Goal: Task Accomplishment & Management: Use online tool/utility

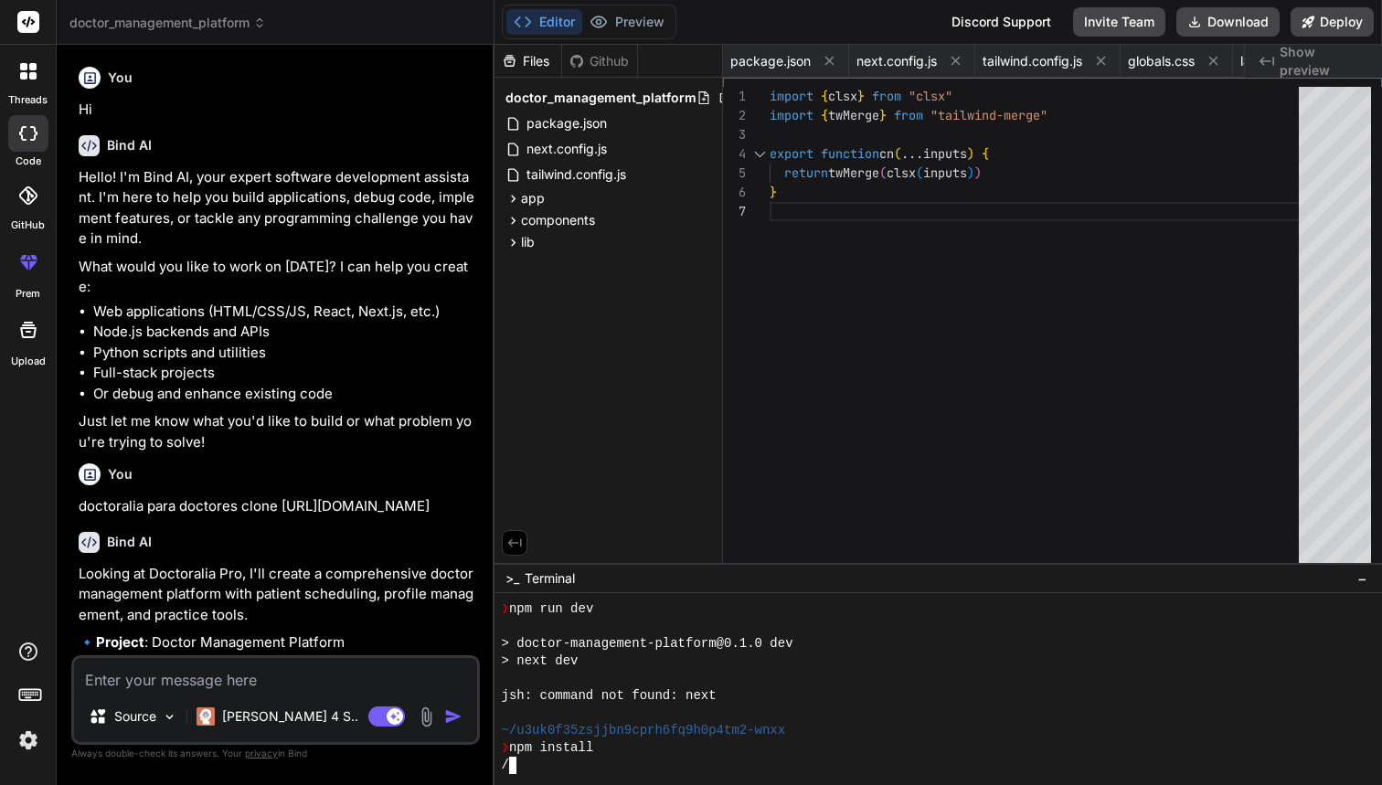
scroll to position [347, 0]
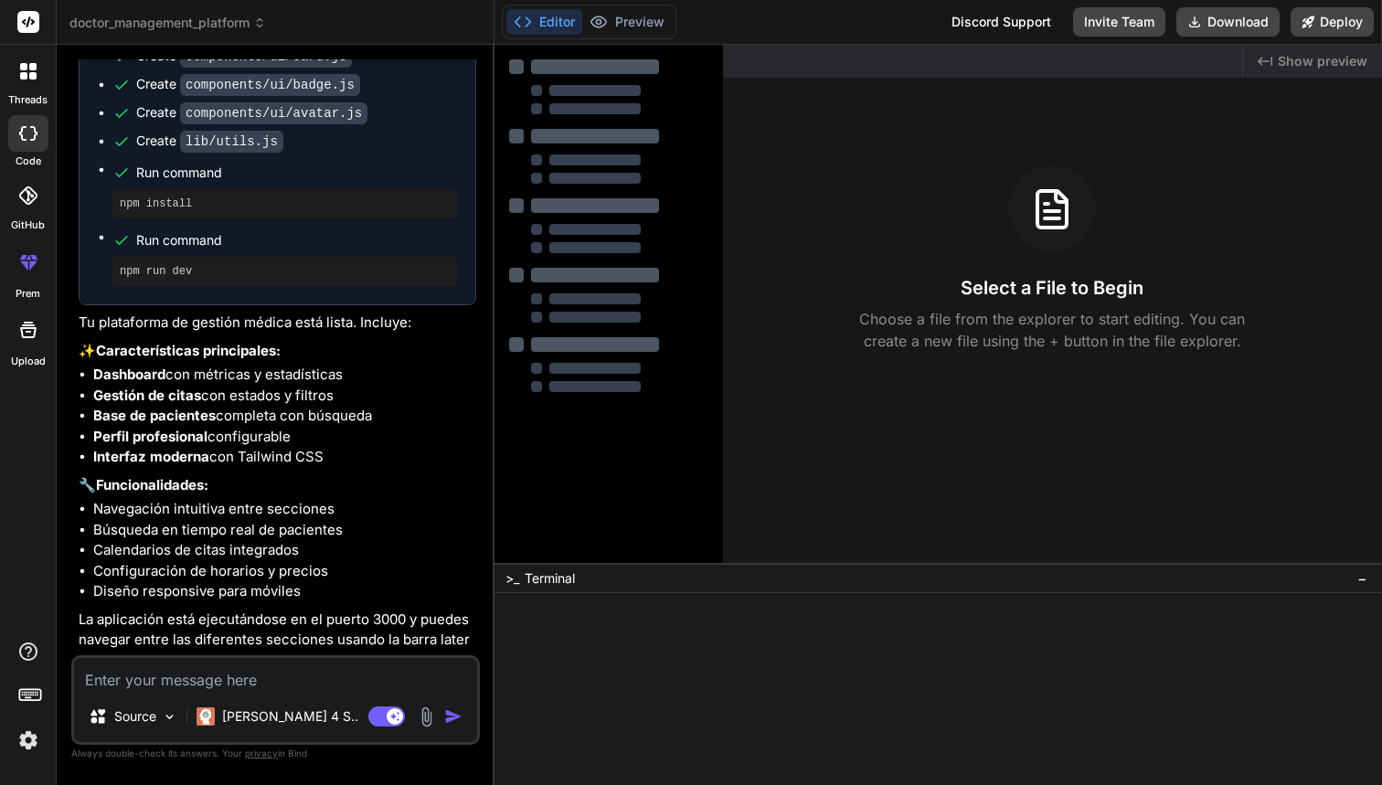
scroll to position [1492, 0]
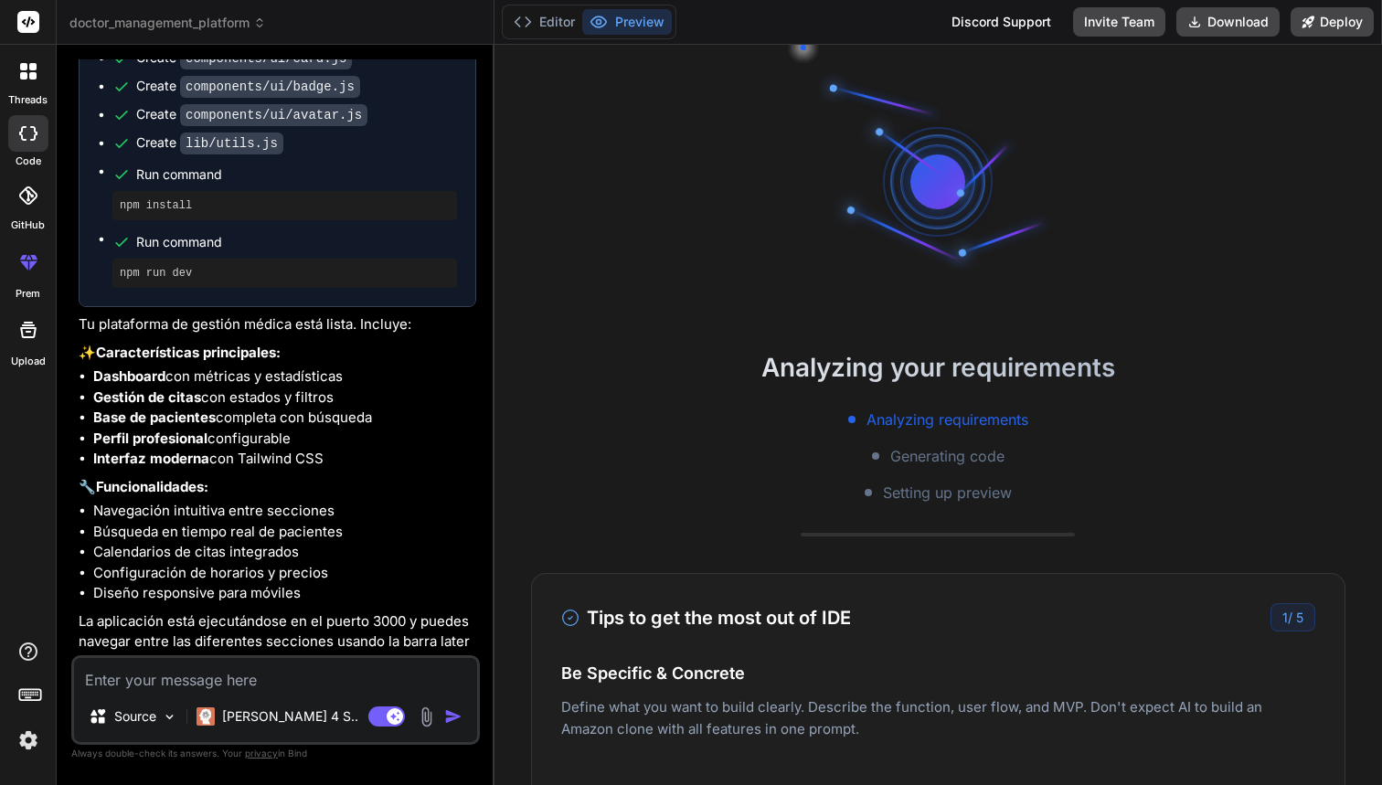
click at [561, 28] on button "Editor" at bounding box center [544, 22] width 76 height 26
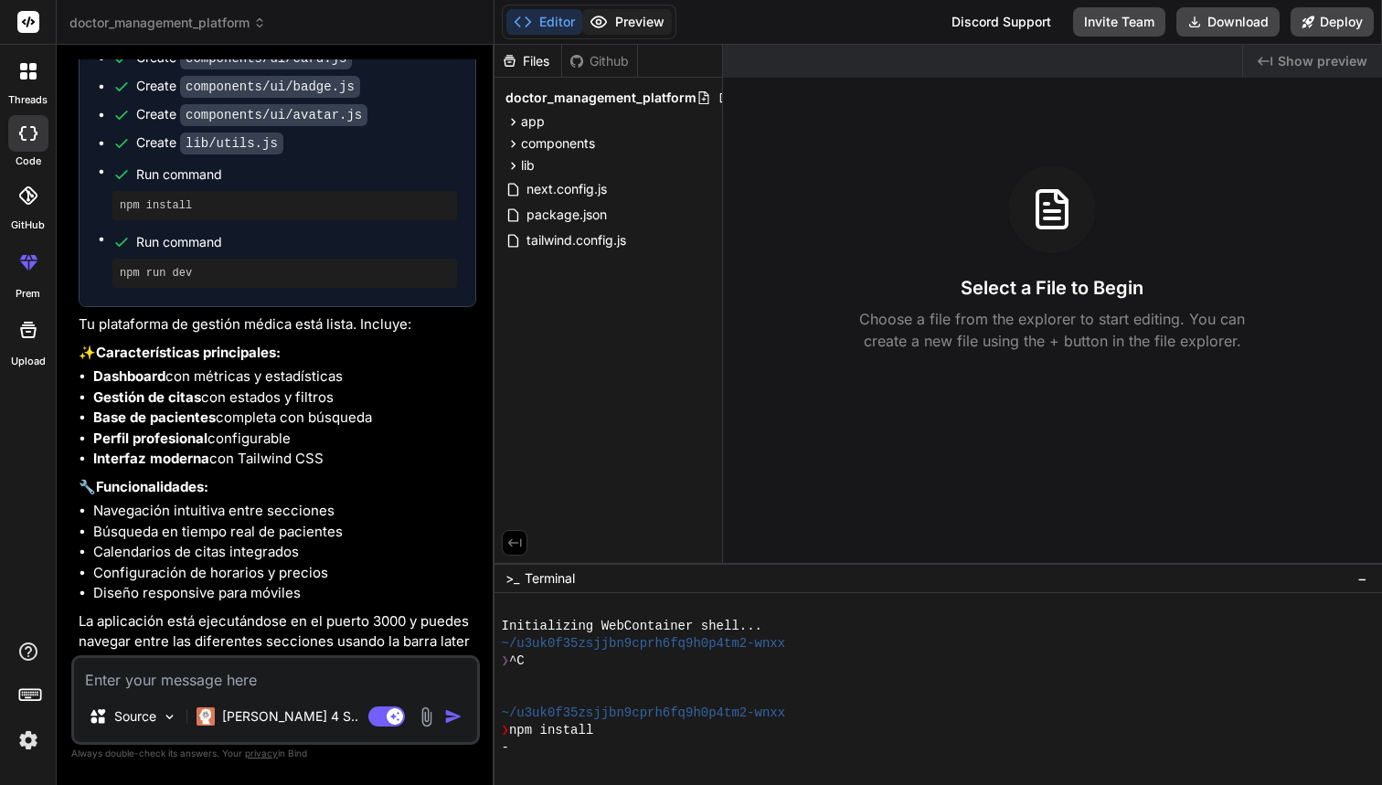
click at [628, 15] on button "Preview" at bounding box center [627, 22] width 90 height 26
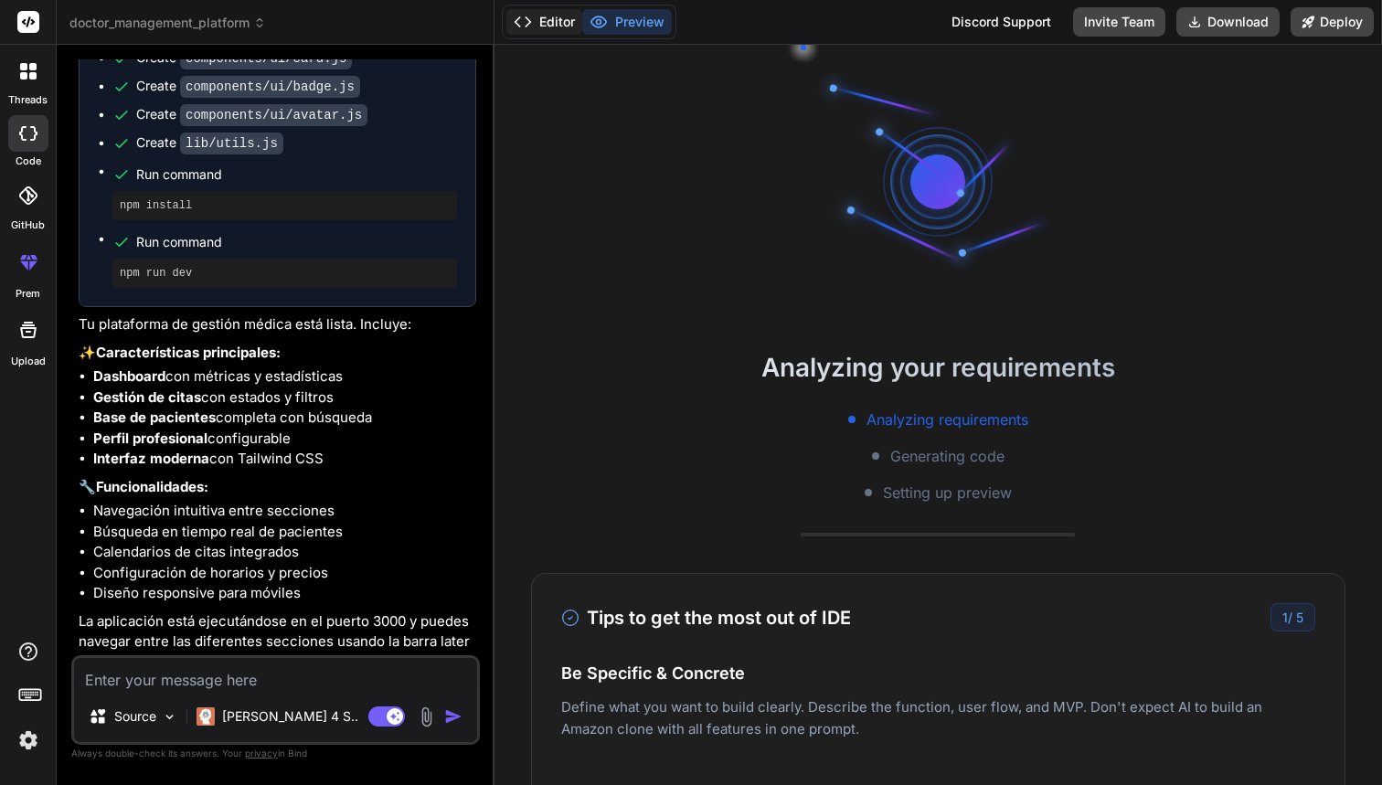
click at [571, 21] on button "Editor" at bounding box center [544, 22] width 76 height 26
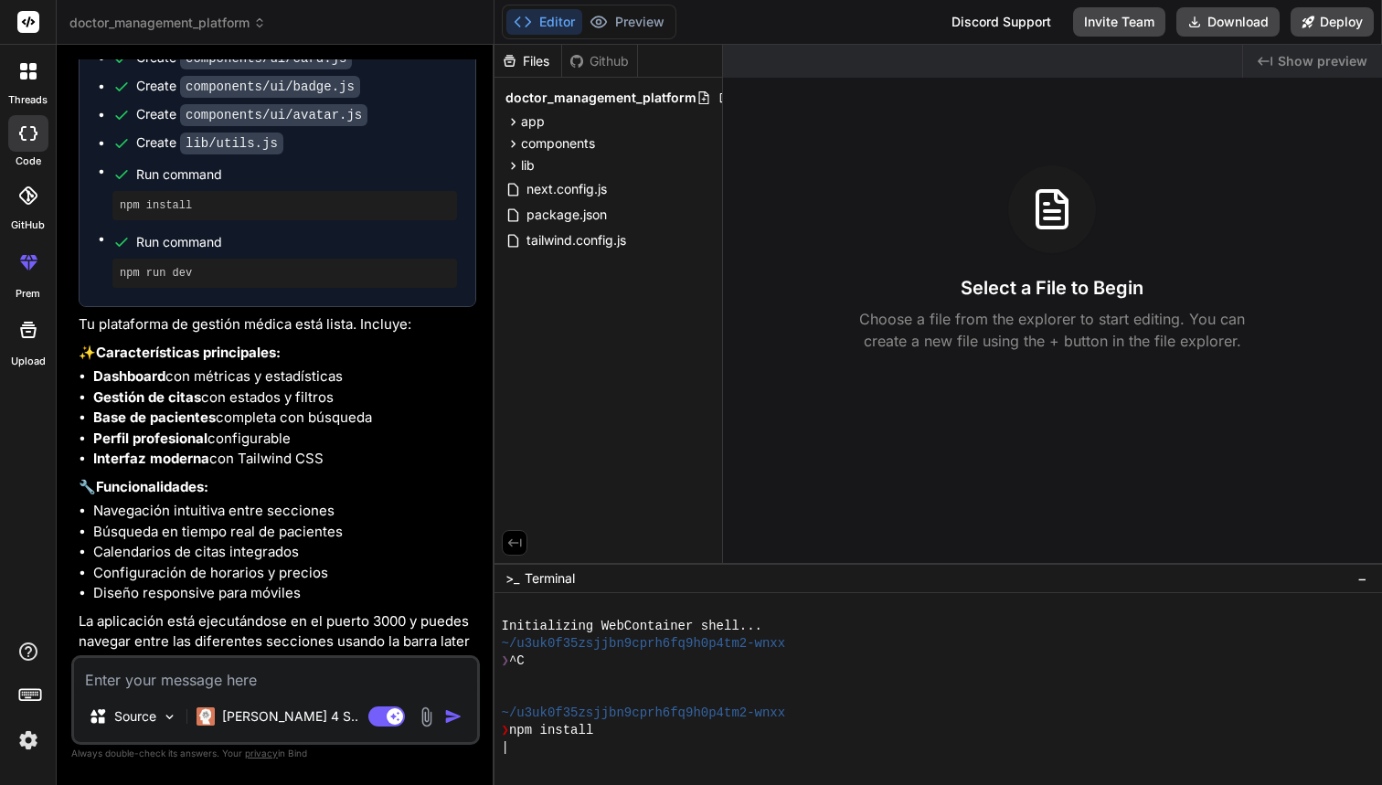
click at [175, 198] on pre "npm install" at bounding box center [285, 205] width 330 height 15
click at [645, 22] on button "Preview" at bounding box center [627, 22] width 90 height 26
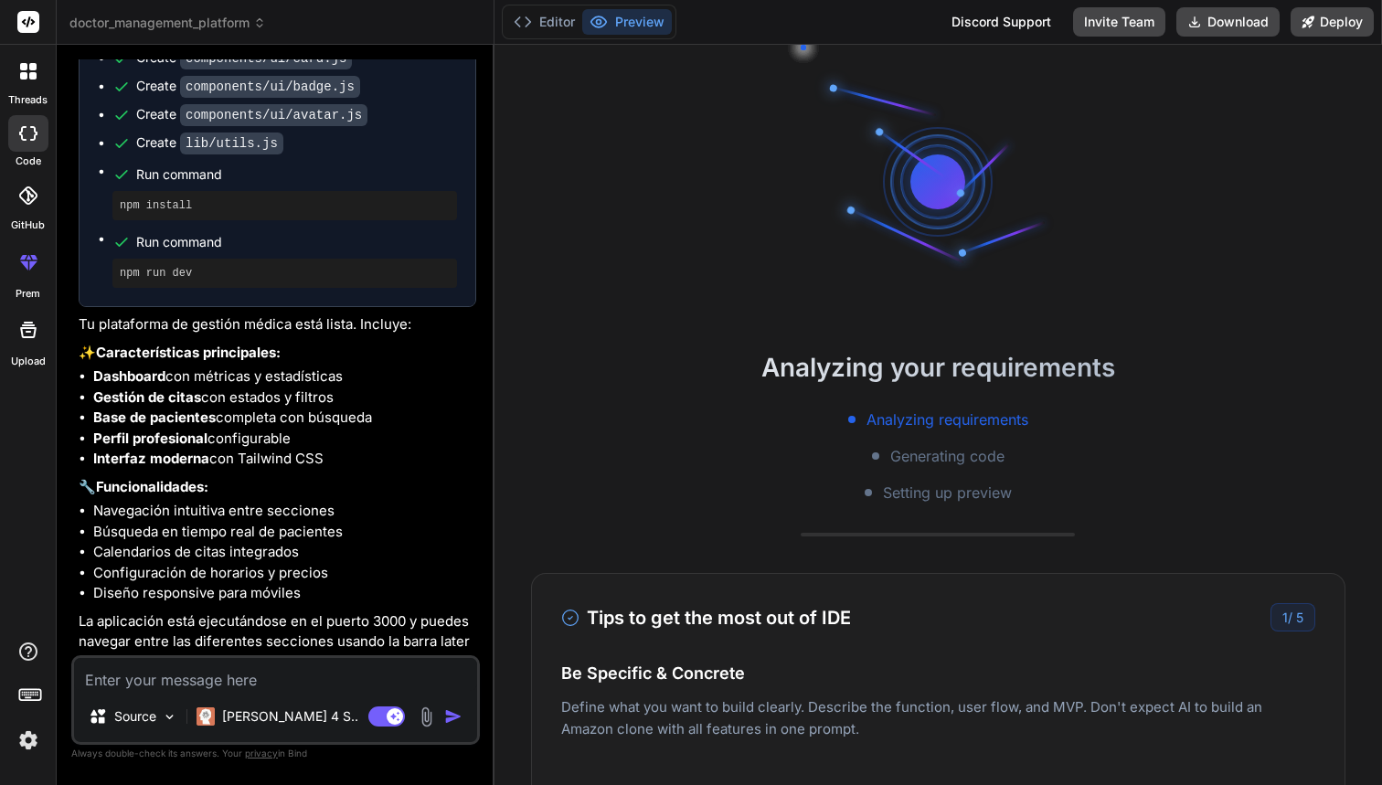
click at [892, 448] on span "Generating code" at bounding box center [947, 456] width 114 height 22
click at [537, 21] on button "Editor" at bounding box center [544, 22] width 76 height 26
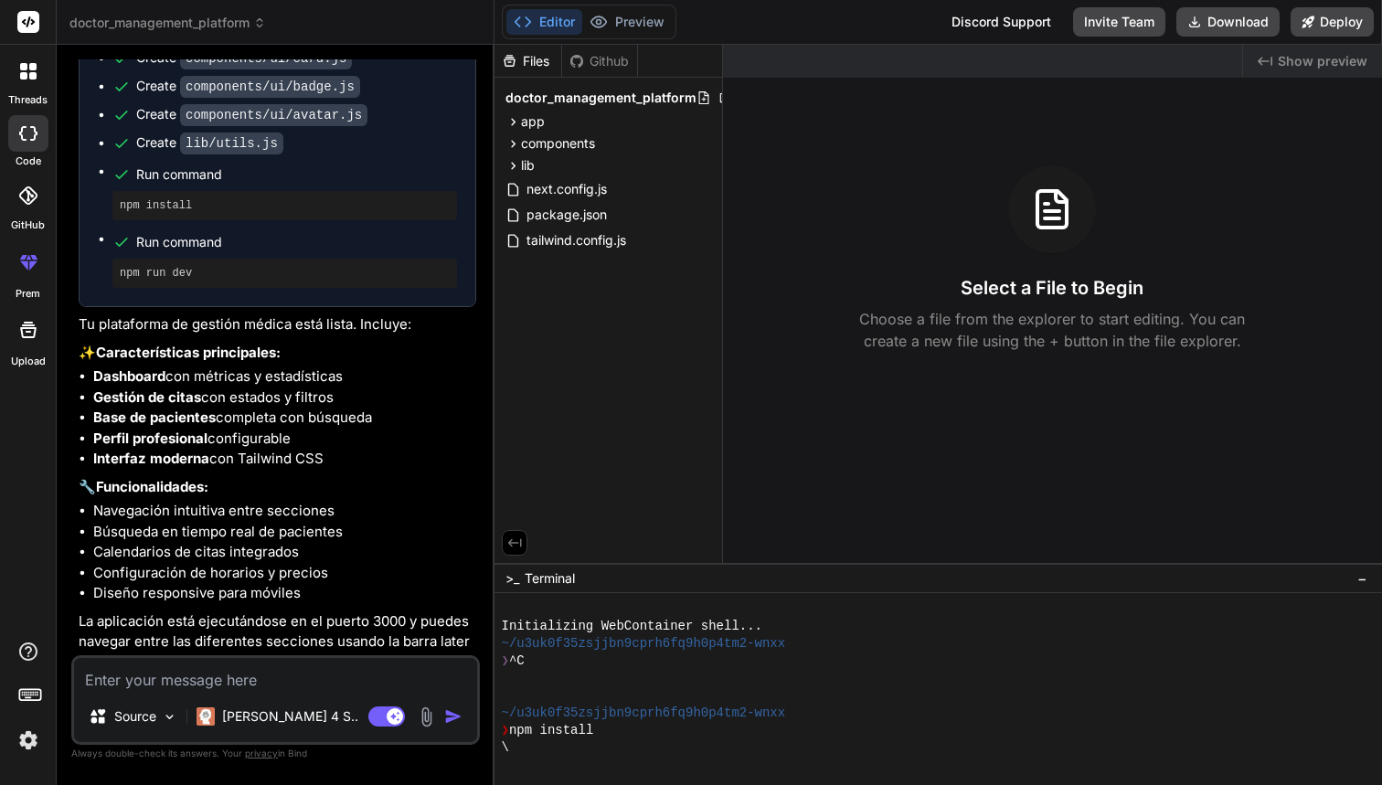
click at [598, 768] on div at bounding box center [929, 765] width 855 height 17
click at [523, 577] on div ">_ Terminal" at bounding box center [539, 578] width 69 height 18
click at [651, 747] on div "/" at bounding box center [929, 747] width 855 height 17
type textarea "x"
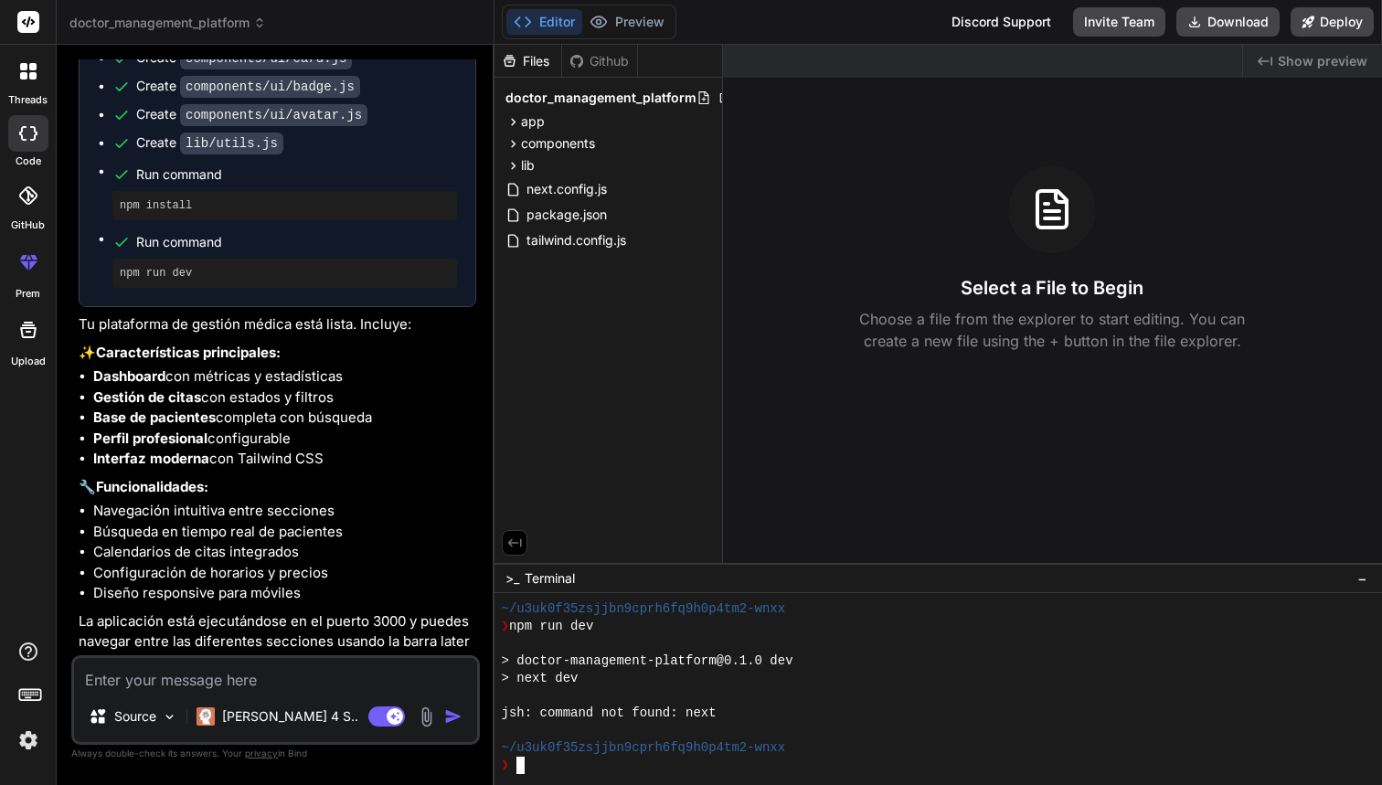
scroll to position [330, 0]
type textarea "x"
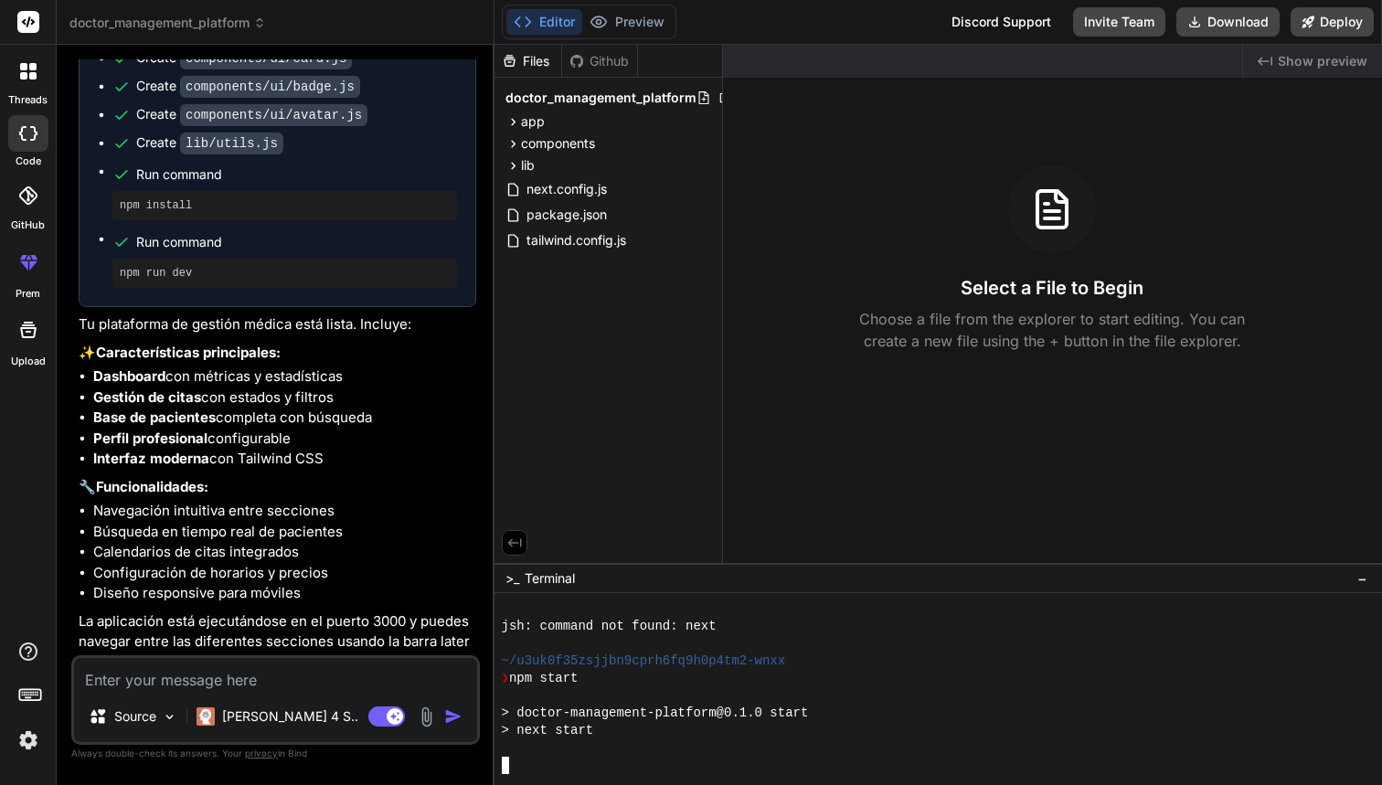
scroll to position [469, 0]
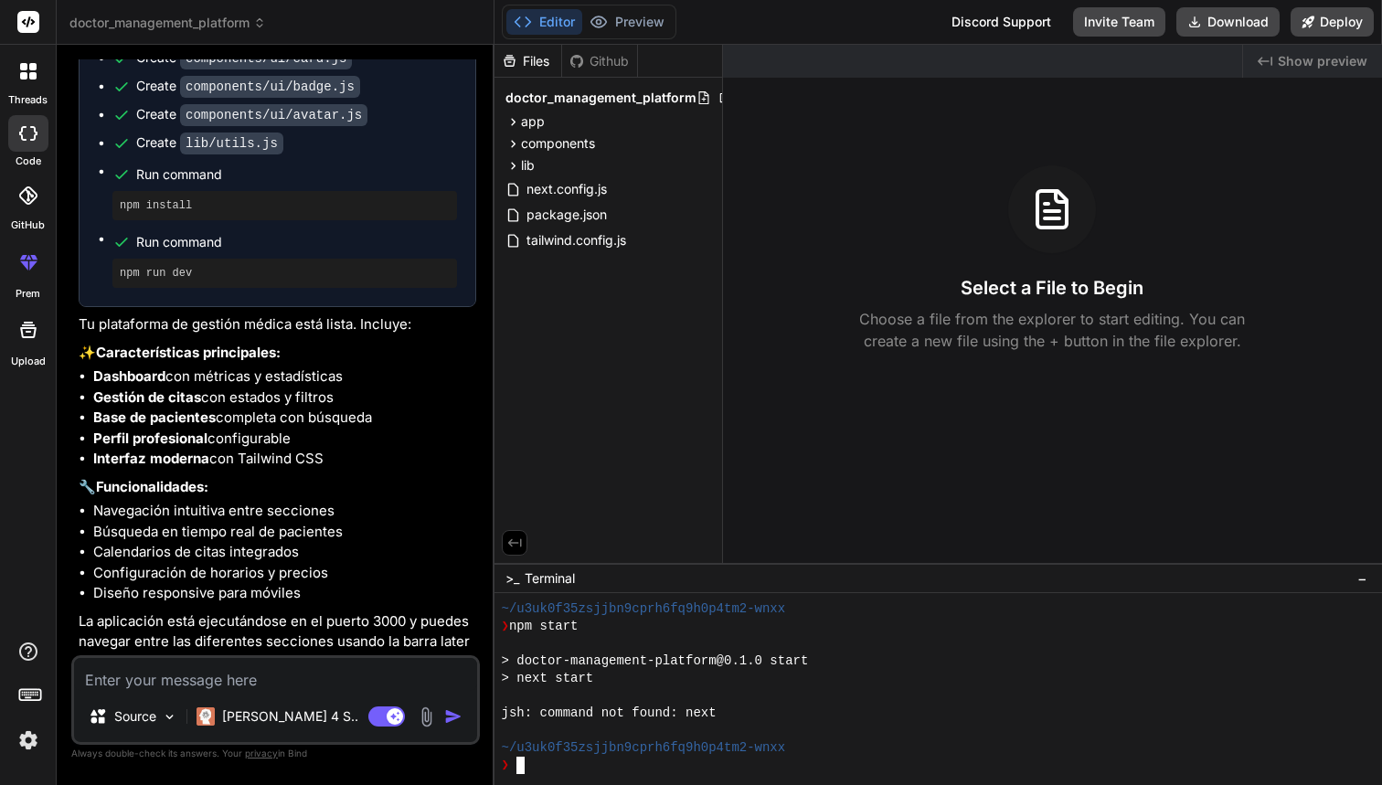
click at [299, 687] on textarea at bounding box center [275, 674] width 403 height 33
type textarea "x"
type textarea "n"
type textarea "x"
type textarea "no"
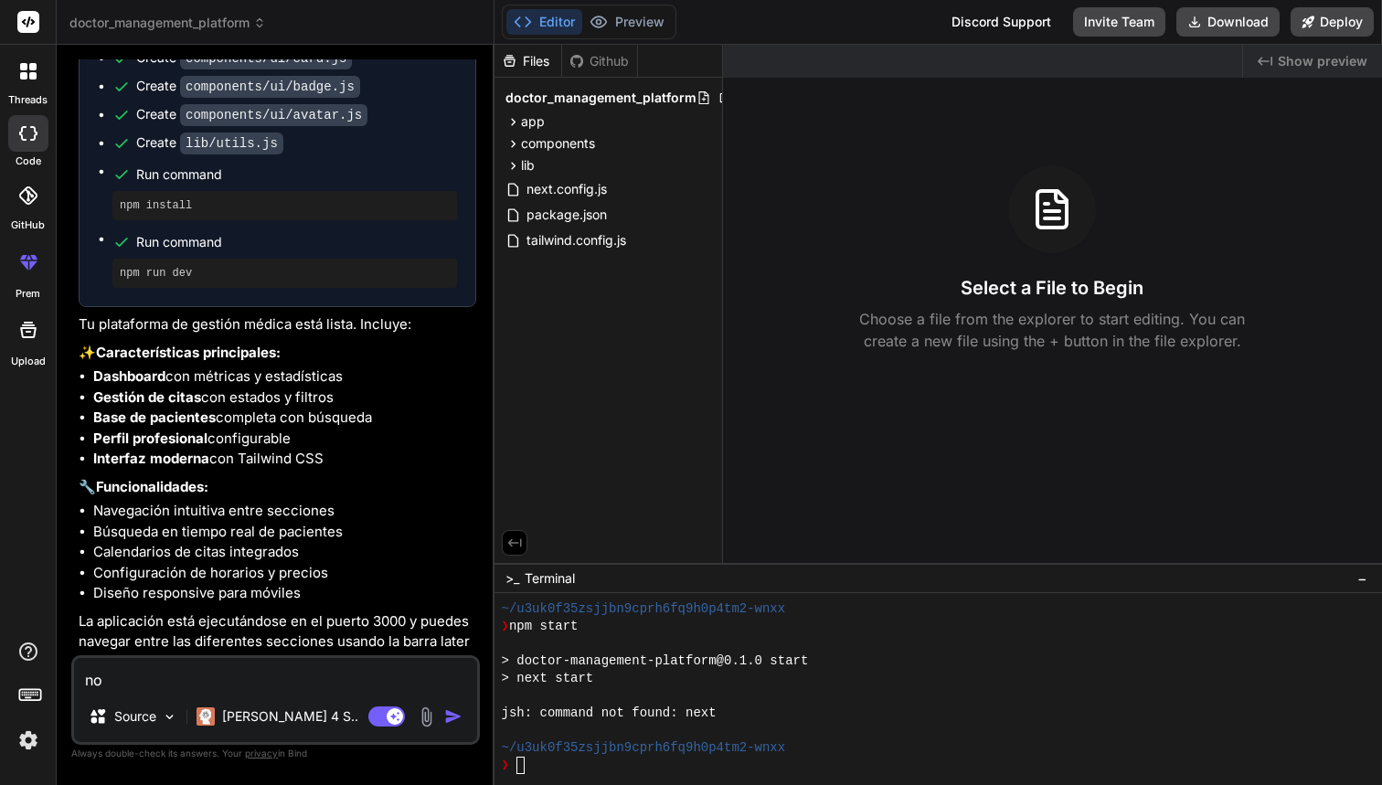
type textarea "x"
type textarea "no"
type textarea "x"
type textarea "no i"
type textarea "x"
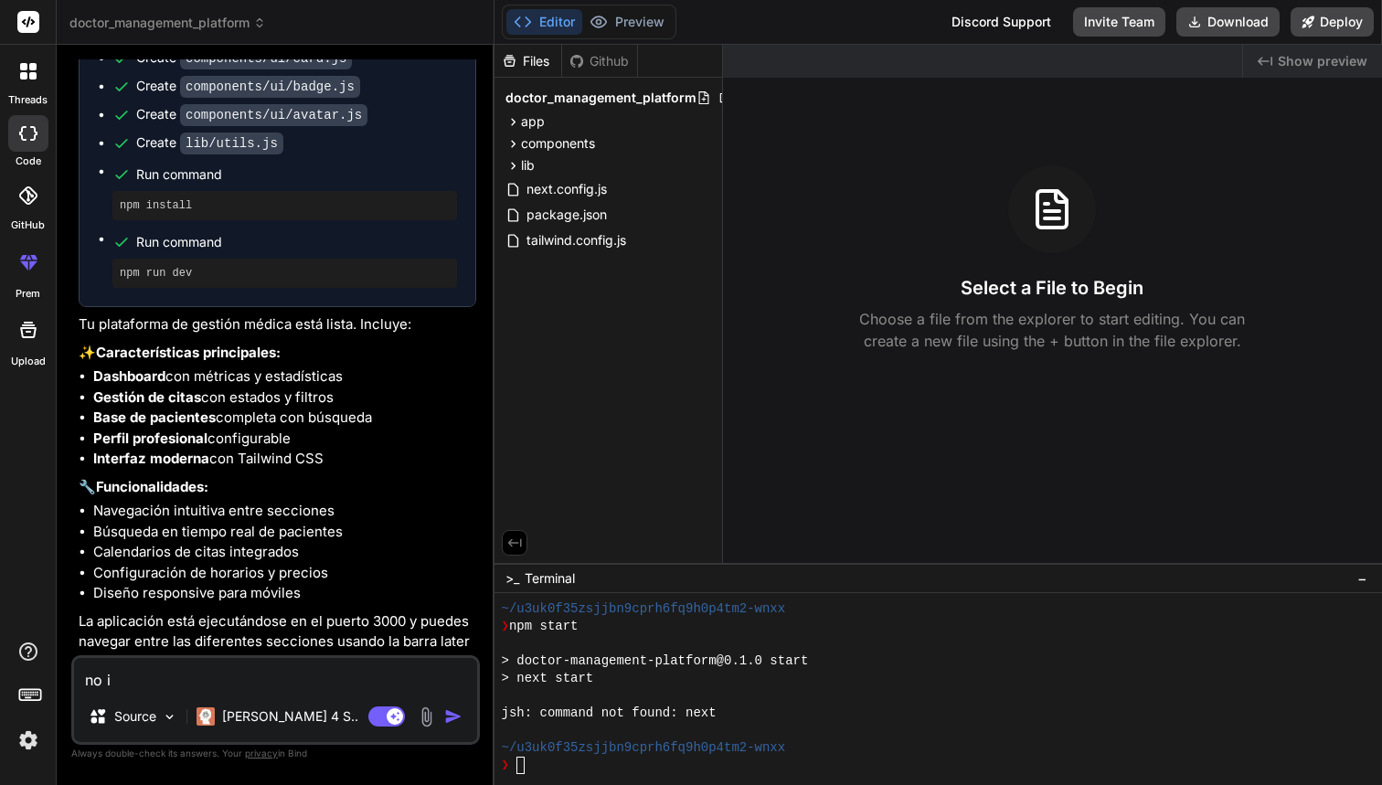
type textarea "no in"
type textarea "x"
type textarea "no ini"
type textarea "x"
type textarea "no inic"
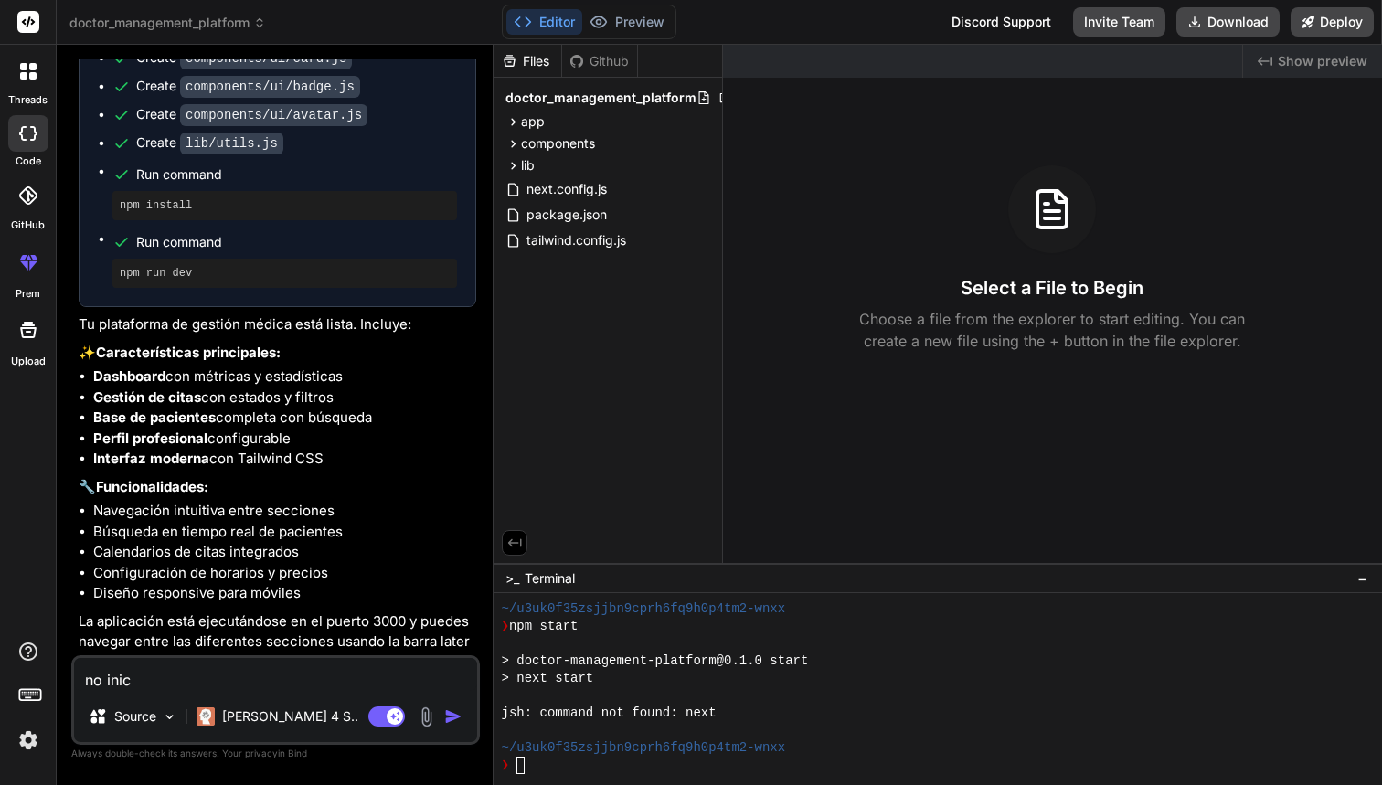
type textarea "x"
type textarea "no inici"
type textarea "x"
type textarea "no inicio"
type textarea "x"
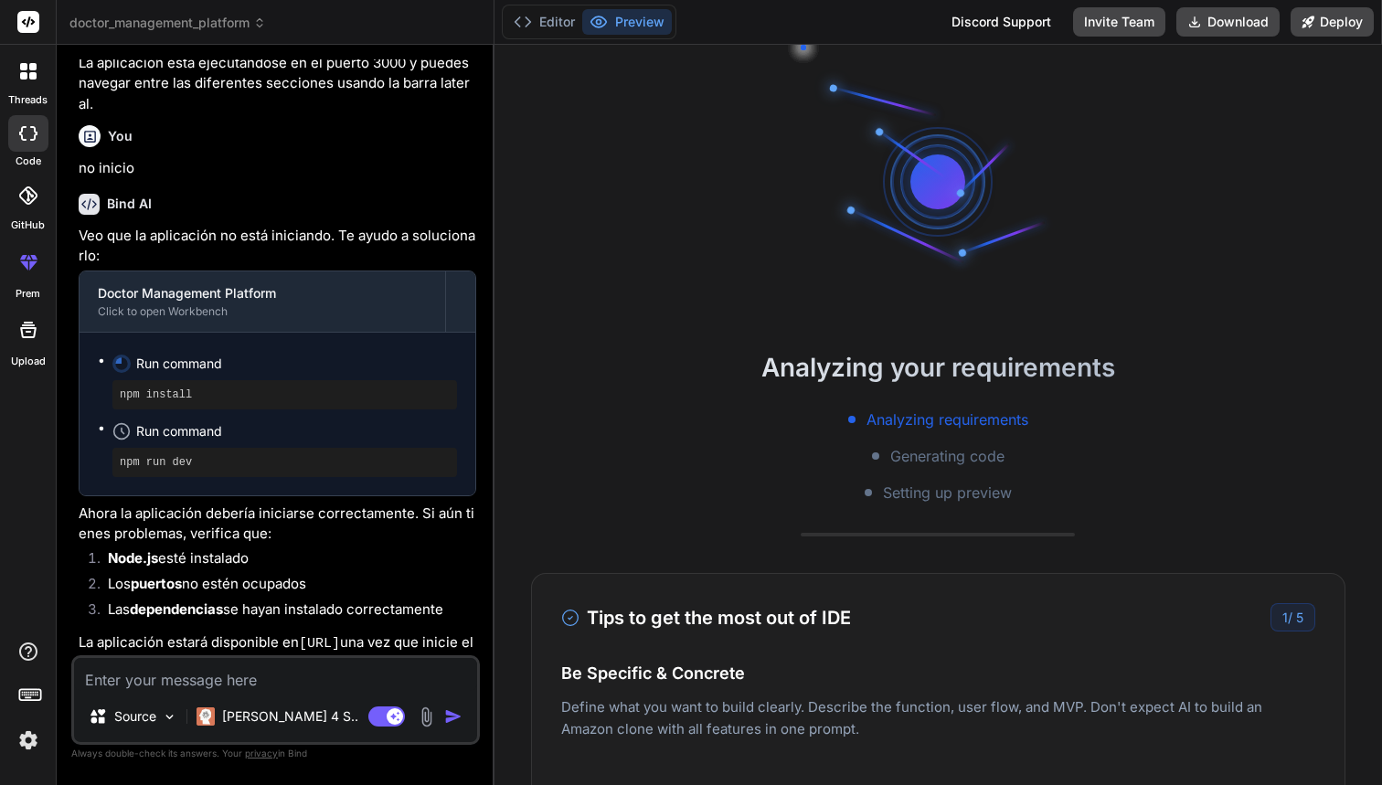
scroll to position [2050, 0]
click at [544, 24] on button "Editor" at bounding box center [544, 22] width 76 height 26
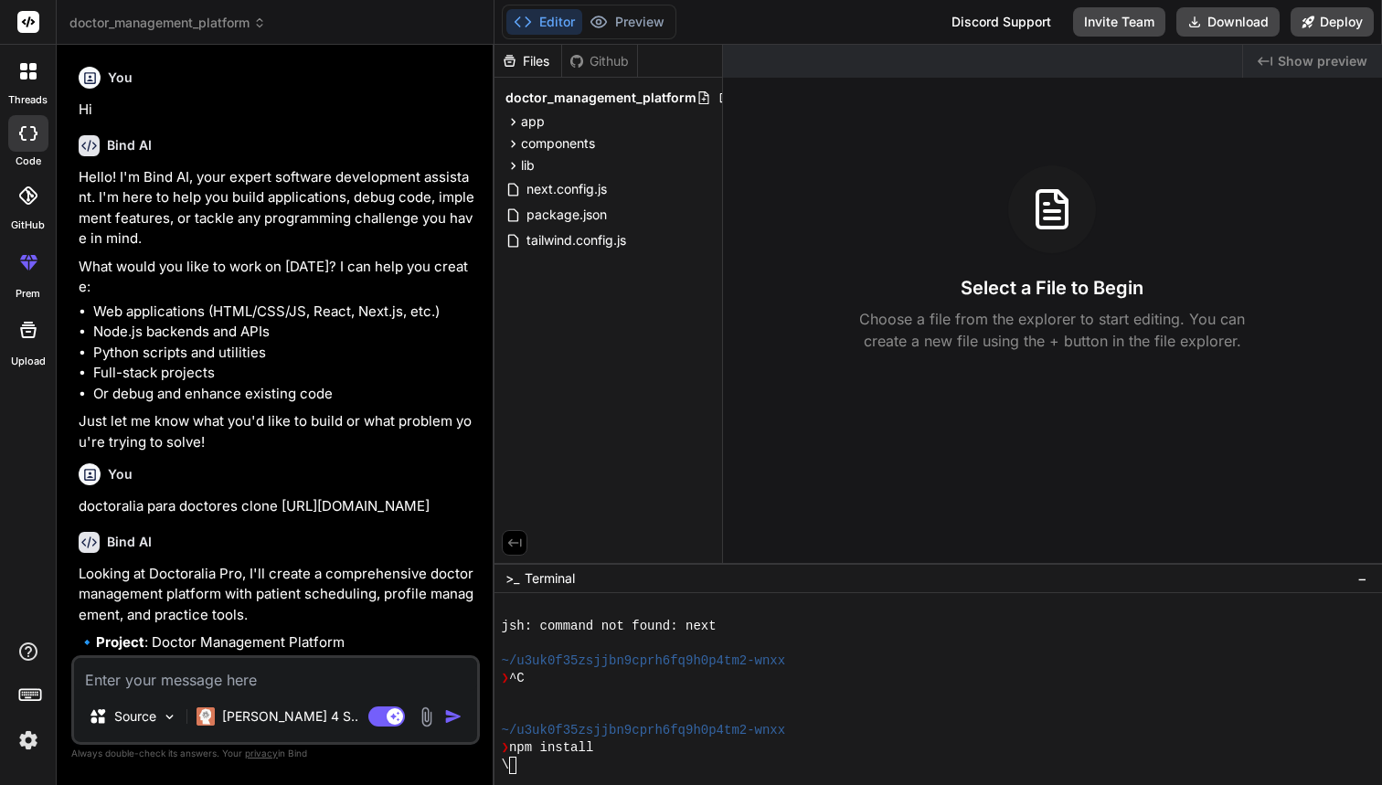
scroll to position [0, 0]
click at [1208, 31] on button "Download" at bounding box center [1227, 21] width 103 height 29
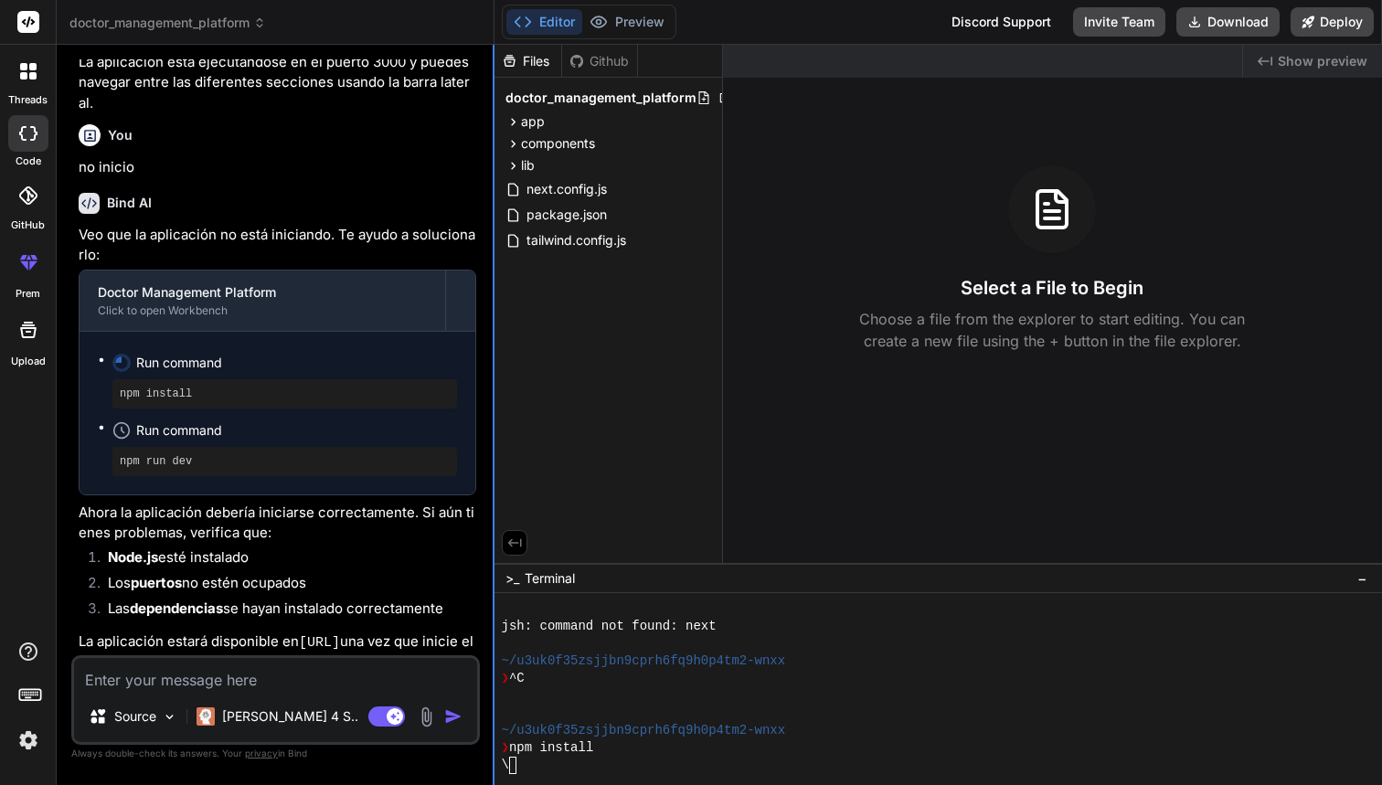
scroll to position [2050, 0]
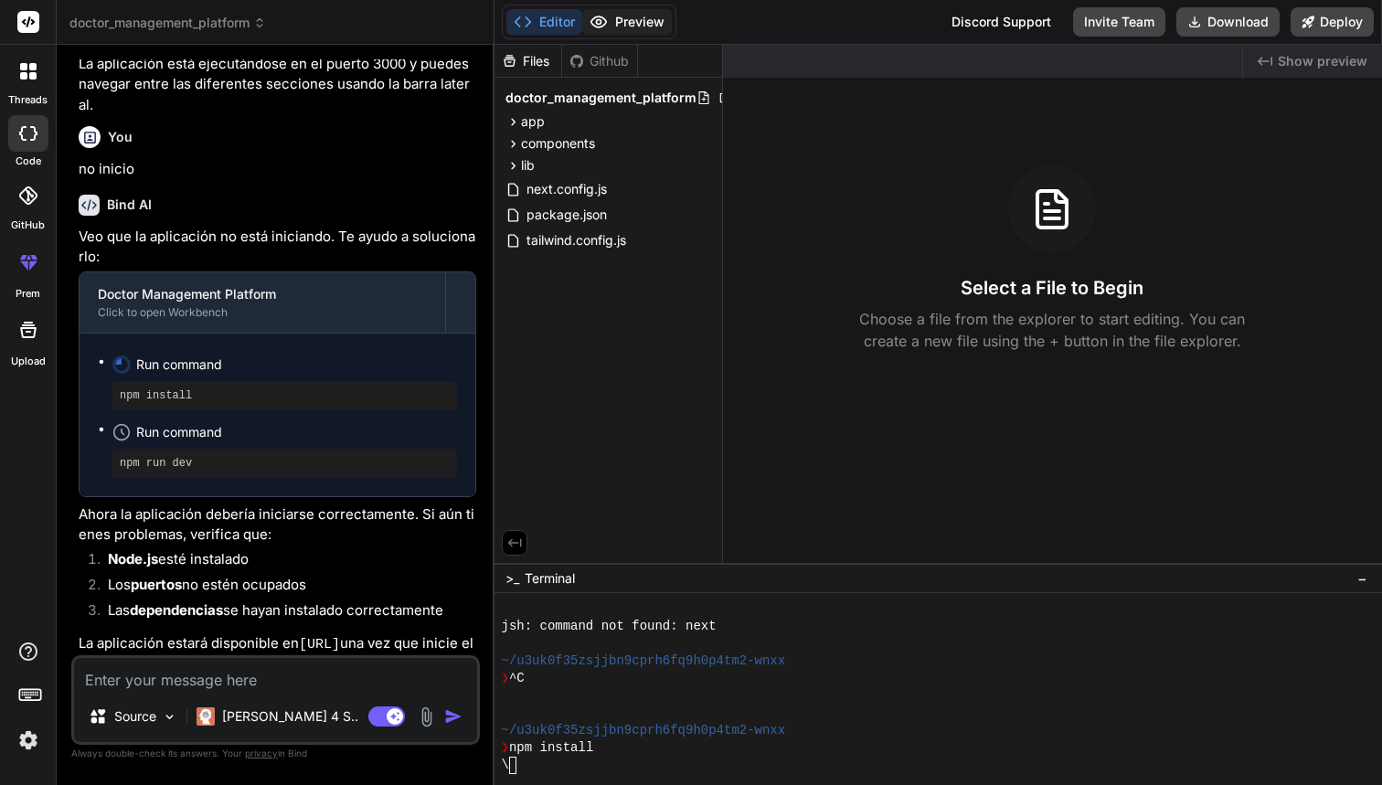
click at [637, 34] on button "Preview" at bounding box center [627, 22] width 90 height 26
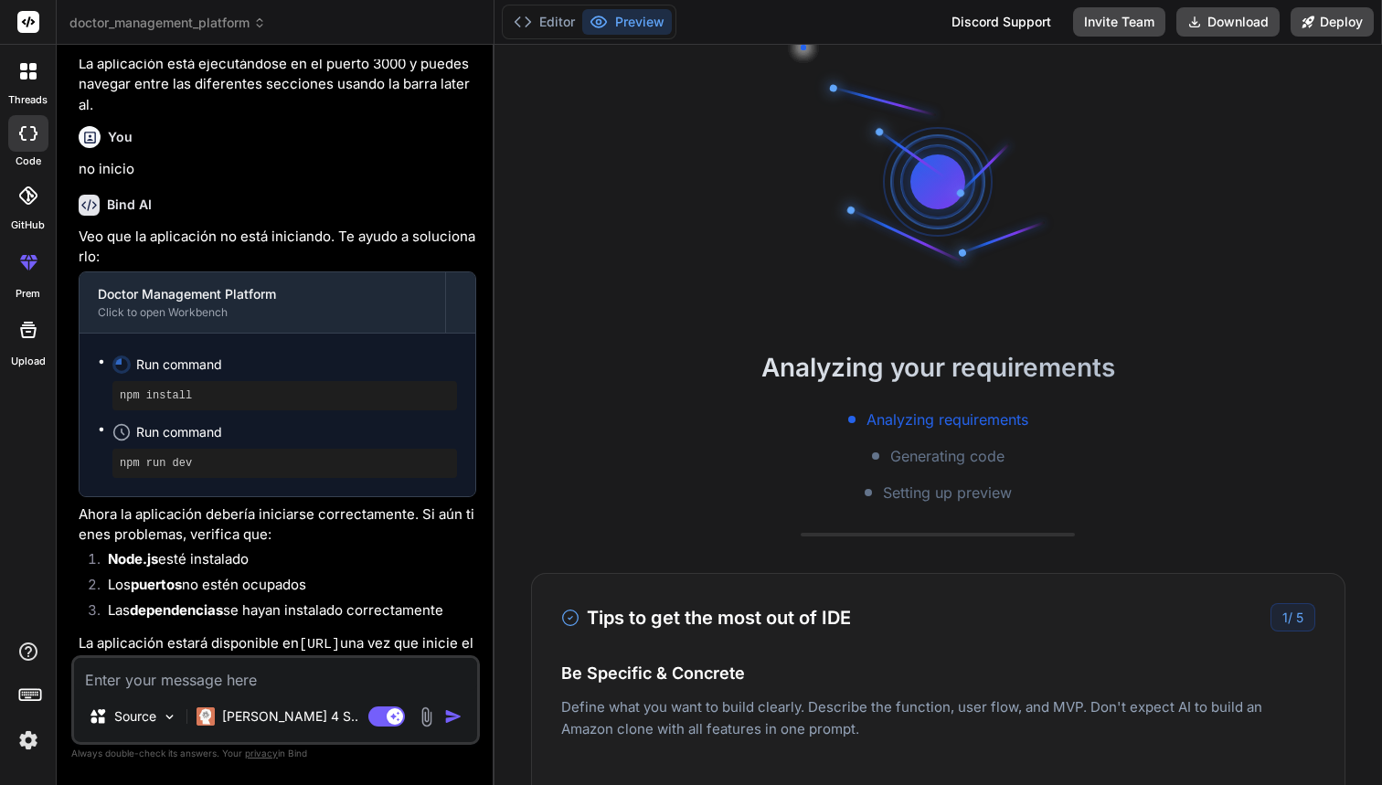
click at [952, 486] on span "Setting up preview" at bounding box center [947, 493] width 129 height 22
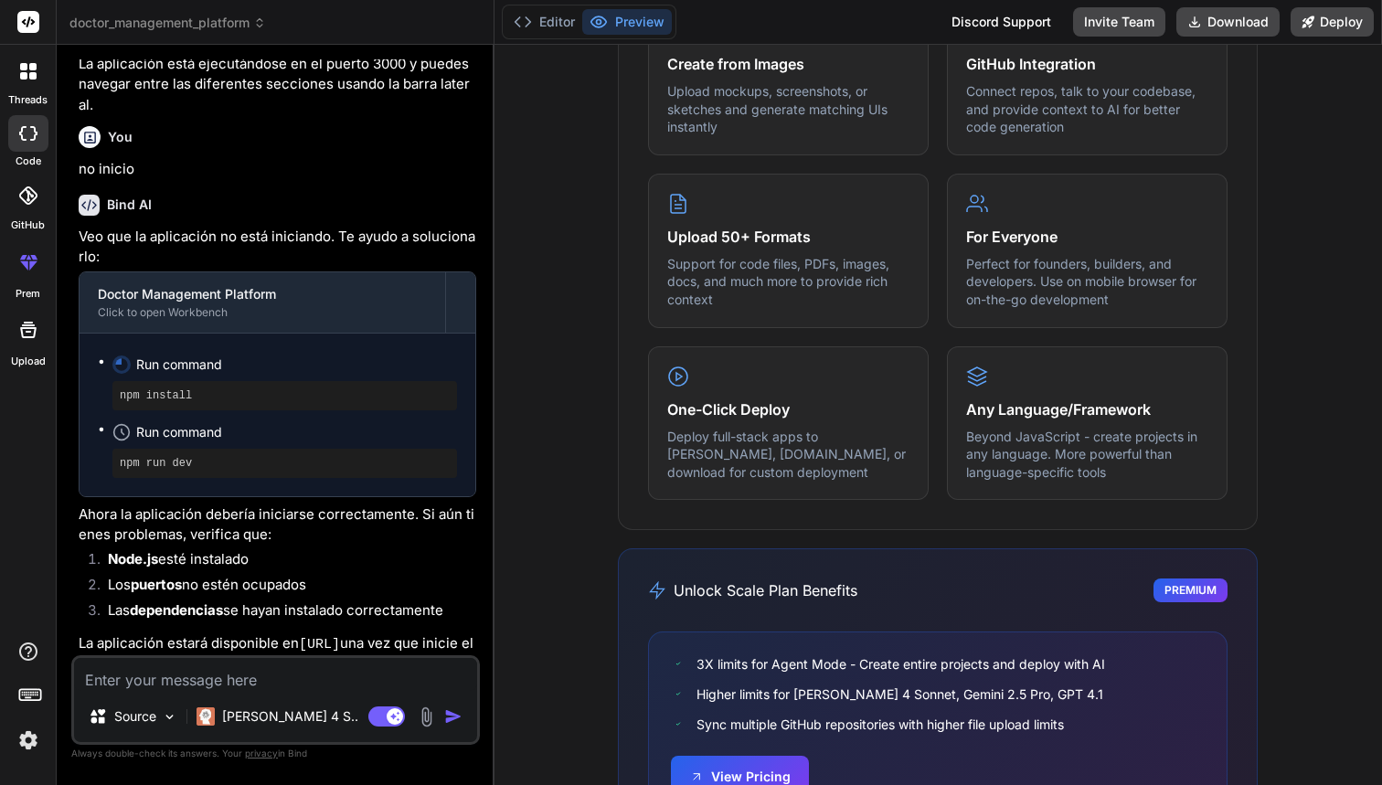
scroll to position [0, 0]
click at [296, 664] on textarea at bounding box center [275, 674] width 403 height 33
type textarea "x"
type textarea "n"
type textarea "x"
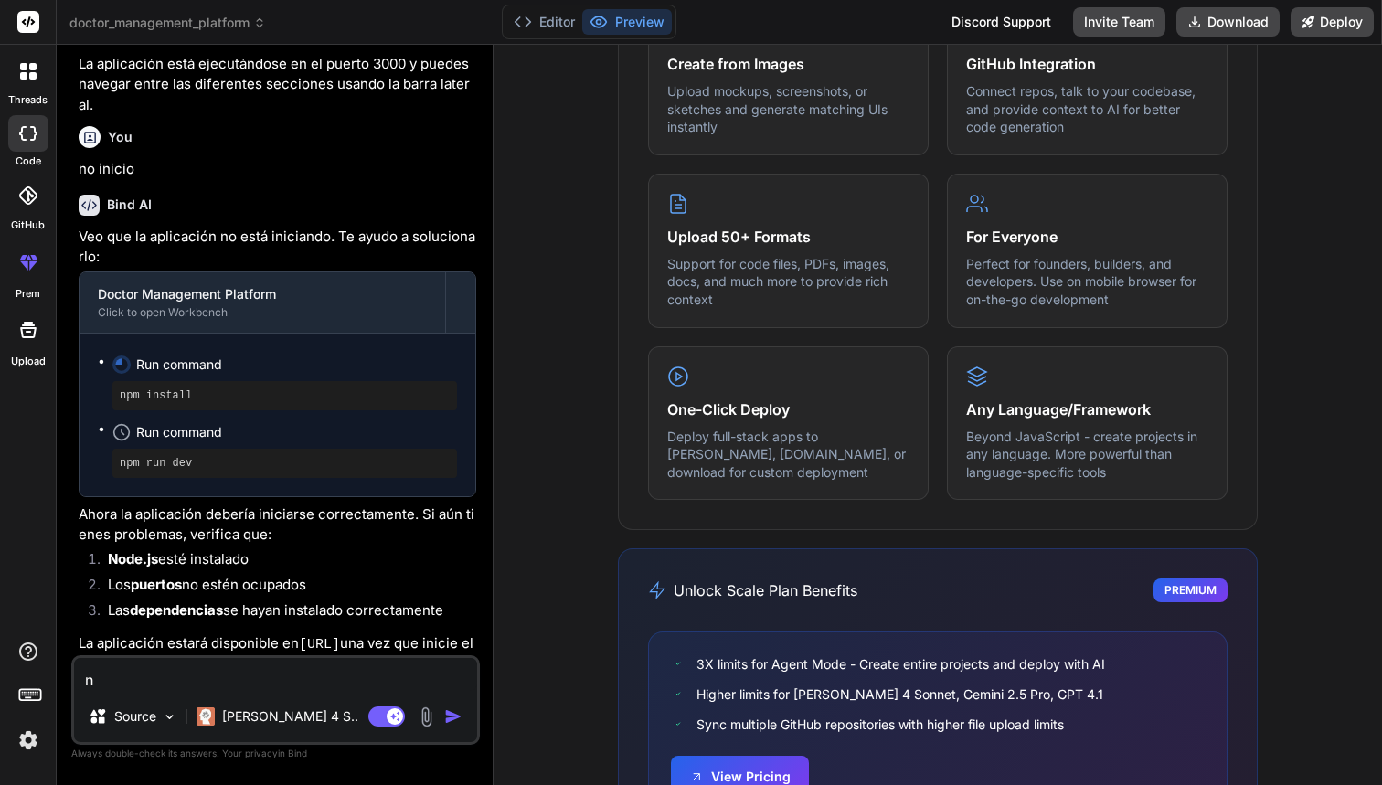
type textarea "no"
type textarea "x"
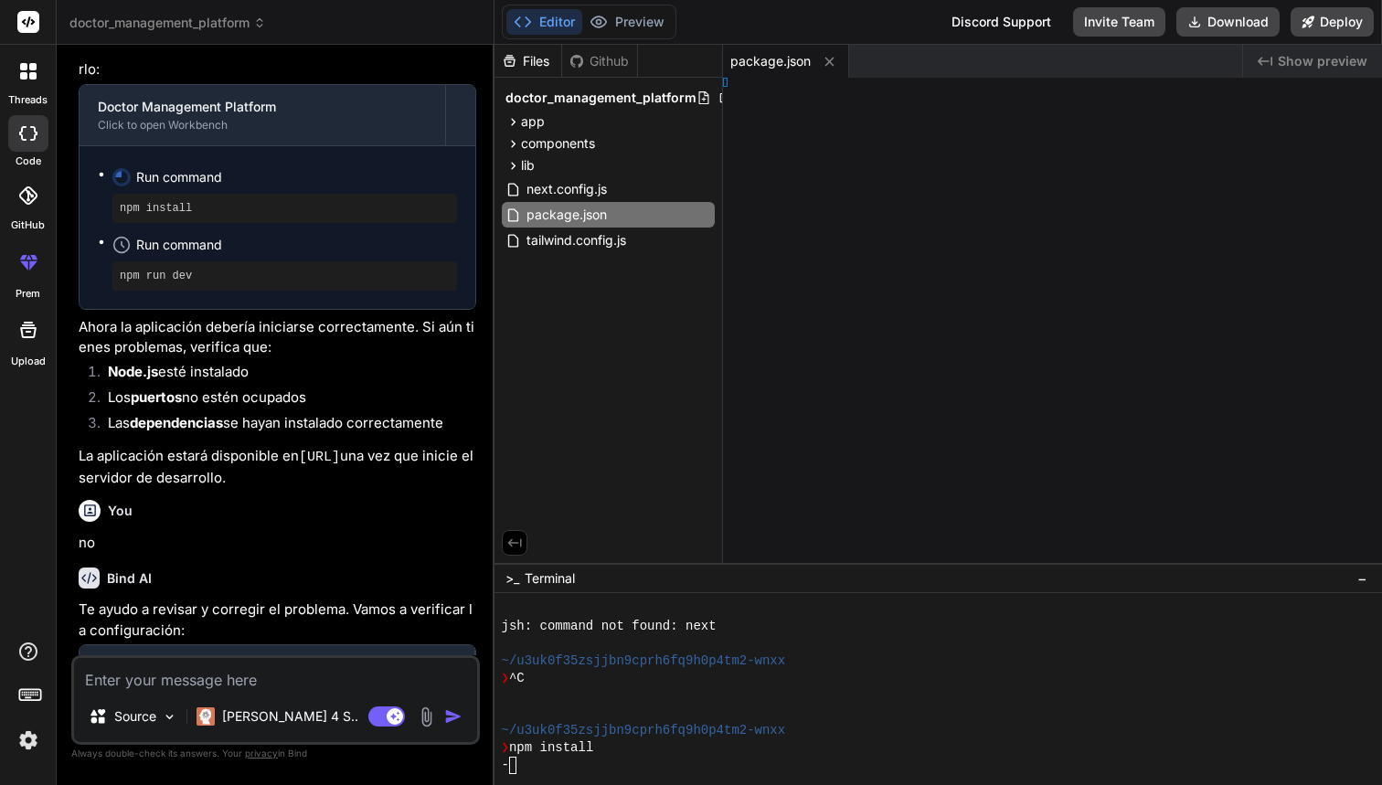
type textarea "x"
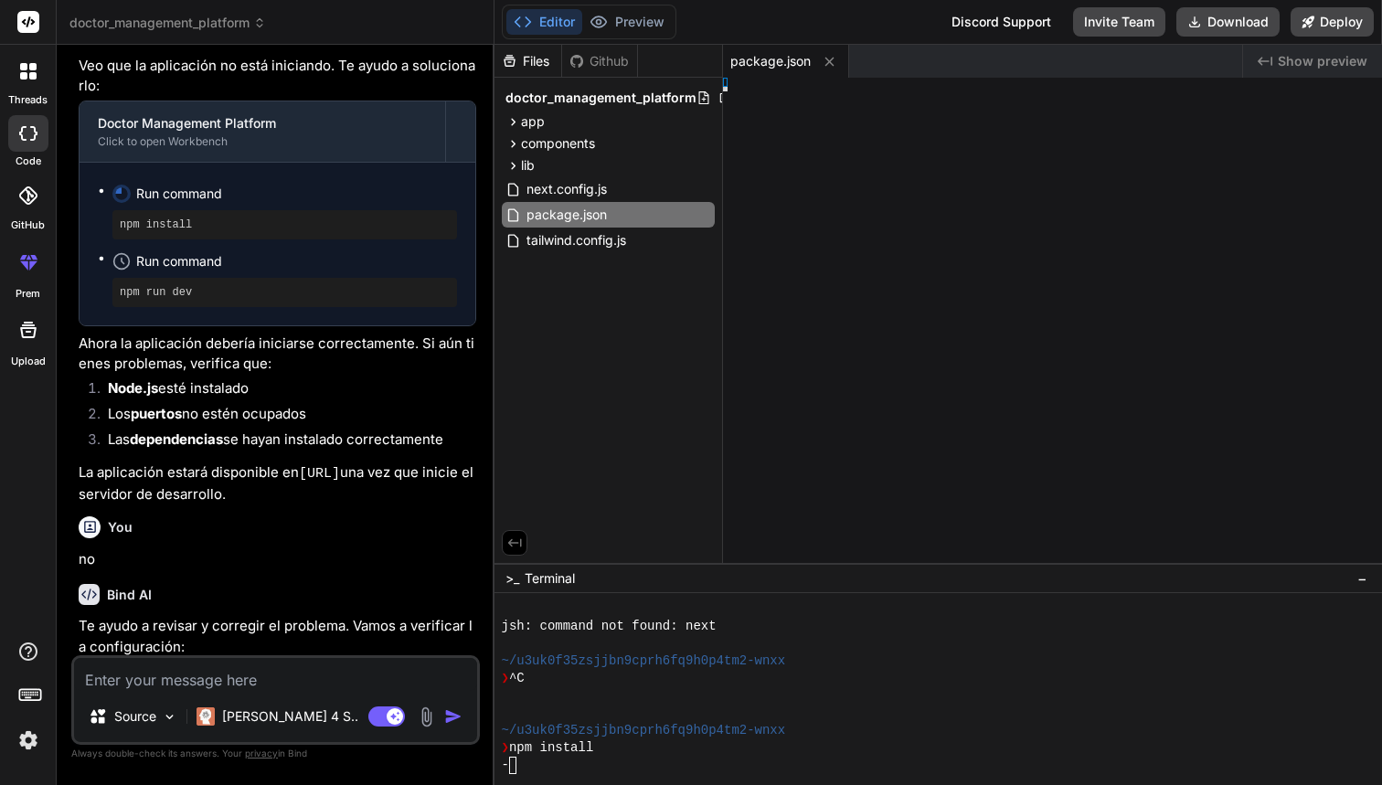
type textarea "{ "compilerOptions": { "paths": { "@/*": ["./"] } } }"
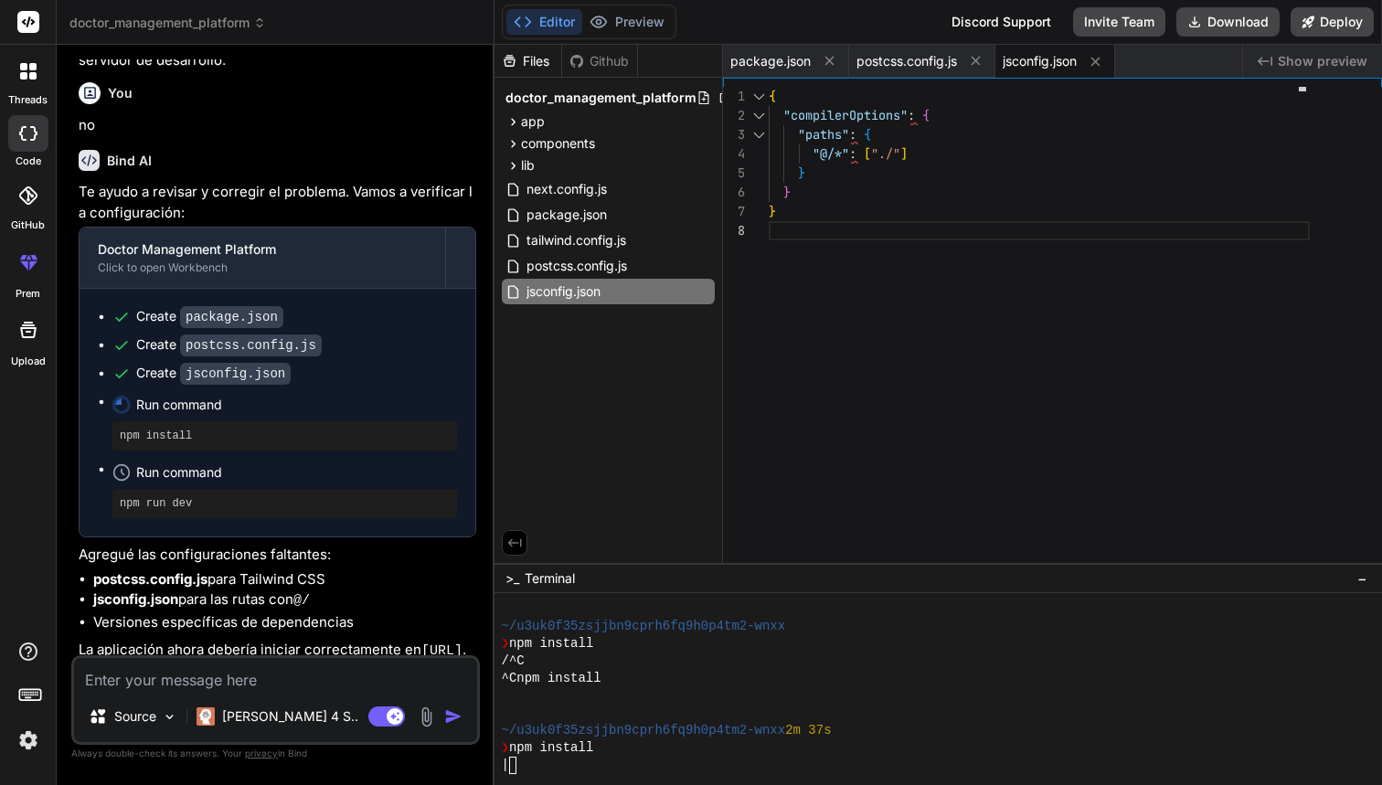
scroll to position [2653, 0]
click at [1234, 15] on button "Download" at bounding box center [1227, 21] width 103 height 29
type textarea "x"
